Goal: Find specific page/section: Find specific page/section

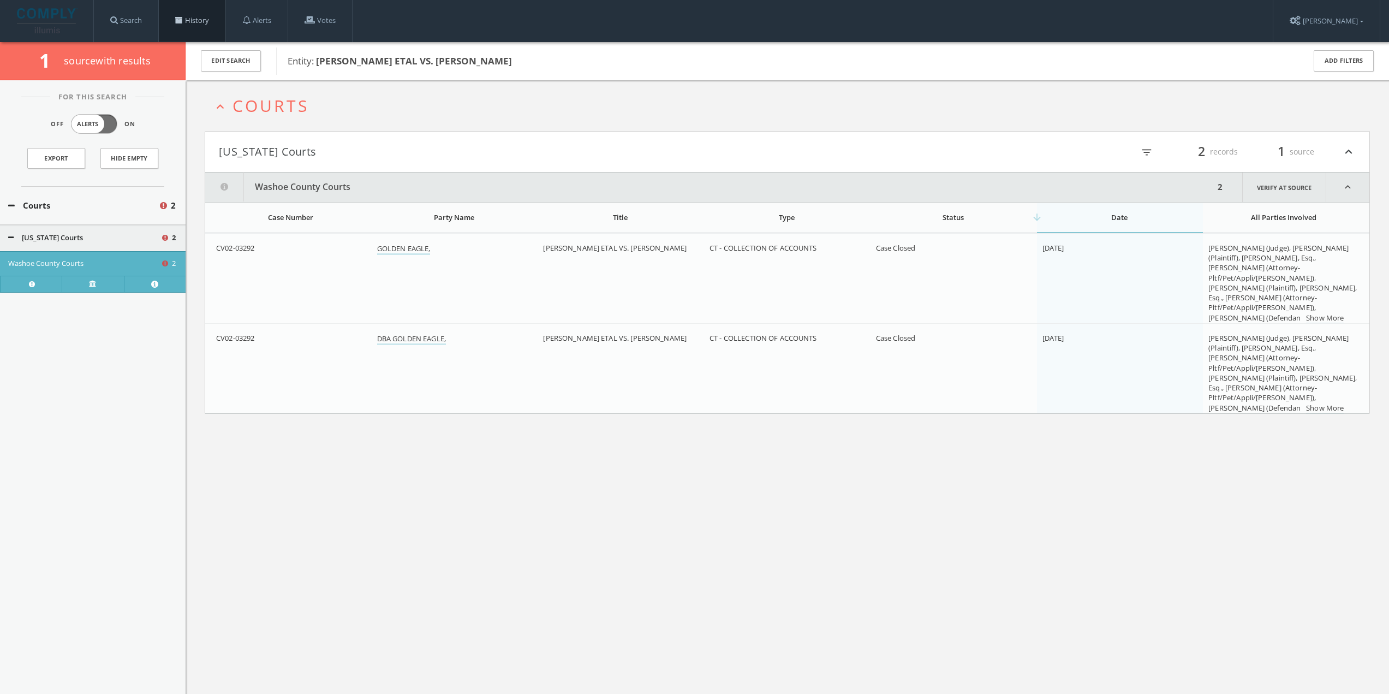
click at [178, 18] on span at bounding box center [179, 20] width 8 height 8
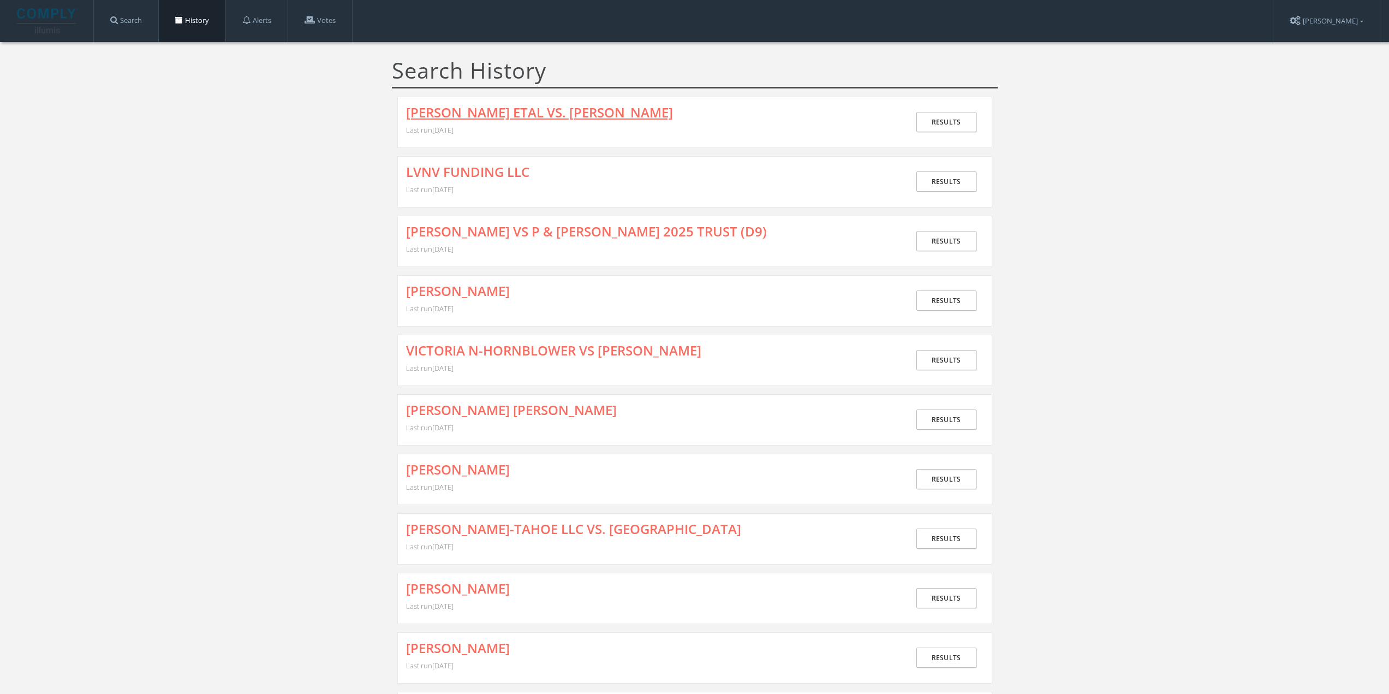
click at [607, 112] on link "[PERSON_NAME] ETAL VS. [PERSON_NAME]" at bounding box center [539, 112] width 267 height 14
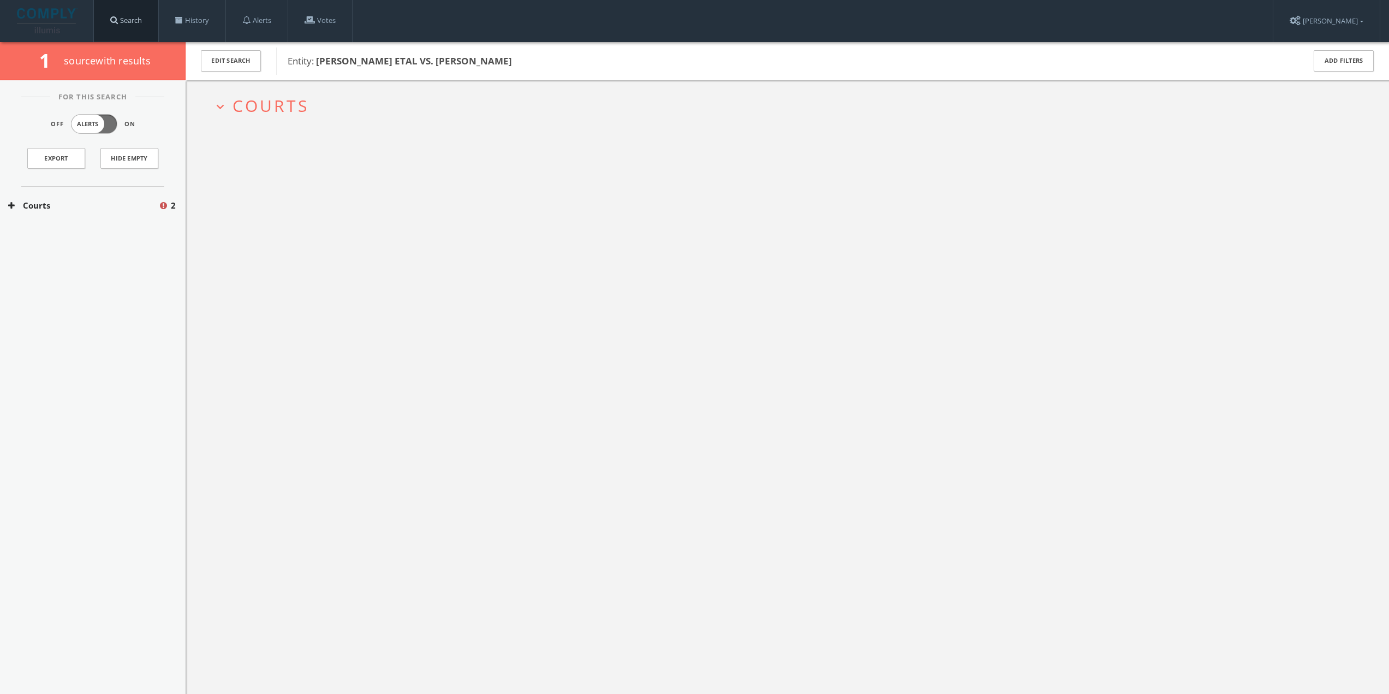
click at [139, 18] on link "Search" at bounding box center [126, 20] width 64 height 41
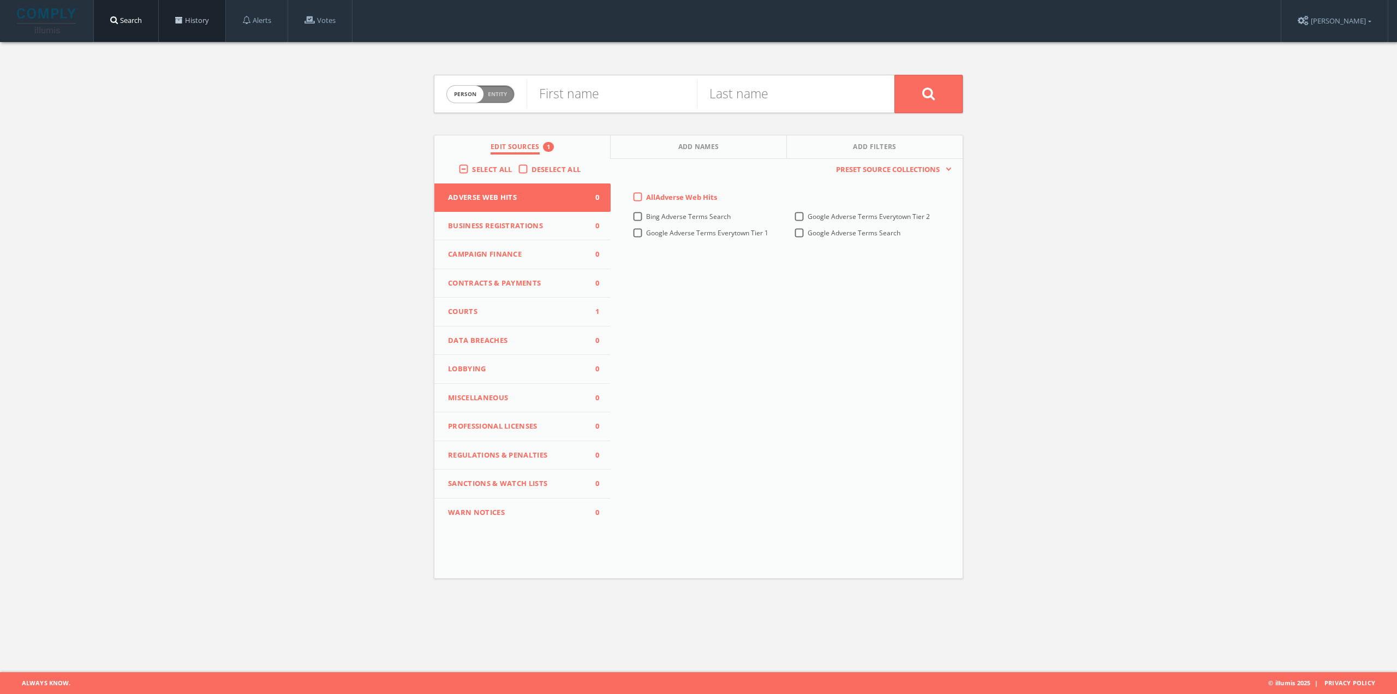
click at [196, 21] on link "History" at bounding box center [192, 20] width 67 height 41
